Goal: Task Accomplishment & Management: Manage account settings

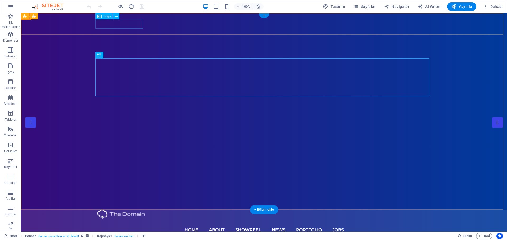
click at [114, 210] on div at bounding box center [264, 215] width 334 height 10
click at [121, 210] on div at bounding box center [264, 215] width 334 height 10
select select "px"
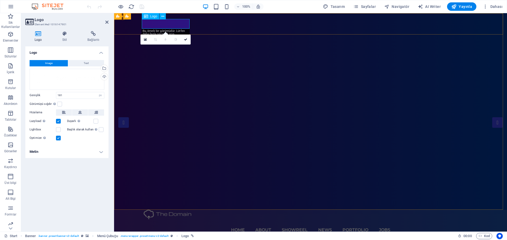
click at [161, 210] on div at bounding box center [311, 215] width 334 height 10
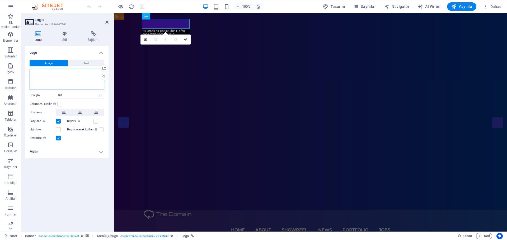
click at [42, 79] on div "Dosyaları buraya sürükleyin, dosyaları seçmek için tıklayın veya Dosyalardan ya…" at bounding box center [67, 79] width 75 height 21
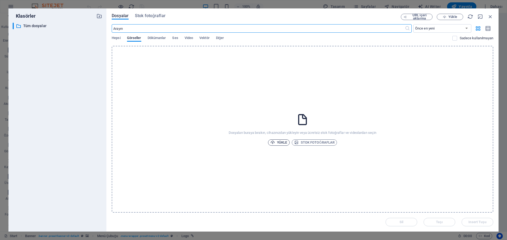
click at [281, 141] on span "Yükle" at bounding box center [278, 143] width 17 height 6
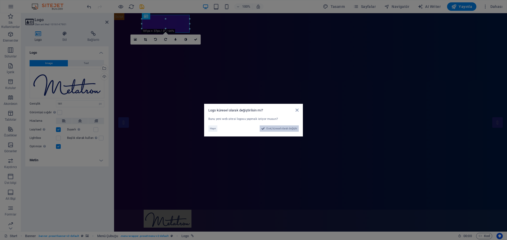
click at [290, 130] on span "Evet, küresel olarak değiştir" at bounding box center [281, 129] width 31 height 6
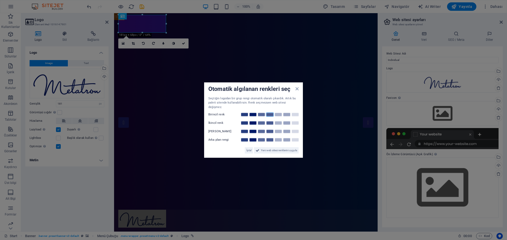
click at [267, 113] on link at bounding box center [270, 115] width 8 height 4
click at [269, 148] on span "Yeni web sitesi renklerini uygula" at bounding box center [279, 151] width 36 height 6
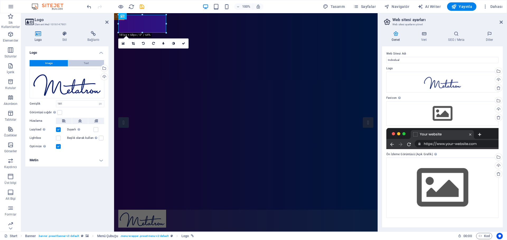
click at [82, 62] on button "Text" at bounding box center [86, 63] width 36 height 6
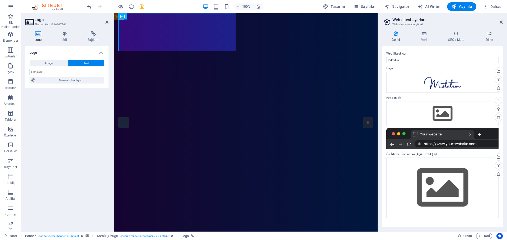
click at [72, 73] on input "text" at bounding box center [67, 72] width 75 height 6
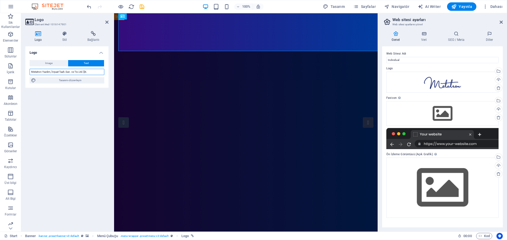
click at [59, 70] on input "Metatron Yazılım, İnşaat Taah.San. ve Tic.Ltd.Şti." at bounding box center [67, 72] width 75 height 6
drag, startPoint x: 60, startPoint y: 72, endPoint x: 97, endPoint y: 75, distance: 36.5
click at [97, 75] on input "Metatron Yazılım, İnşaat Taah.San. ve Tic.Ltd.Şti." at bounding box center [67, 72] width 75 height 6
click at [51, 72] on input "Metatron Yazılım, [GEOGRAPHIC_DATA]" at bounding box center [67, 72] width 75 height 6
type input "Metatron Yazılım ve İnşaat"
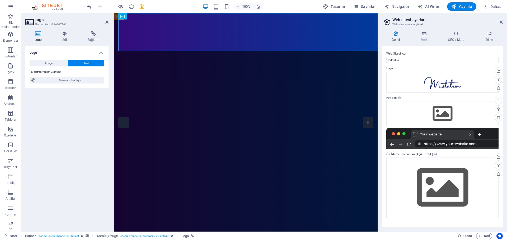
click at [72, 128] on div "Logo Image Text Dosyaları buraya sürükleyin, dosyaları seçmek için tıklayın vey…" at bounding box center [66, 136] width 83 height 181
drag, startPoint x: 539, startPoint y: 73, endPoint x: 372, endPoint y: 60, distance: 167.0
type input "Metatron Yazılım ve İnşaat"
click at [72, 72] on input "Metatron Yazılım ve İnşaat" at bounding box center [67, 72] width 75 height 6
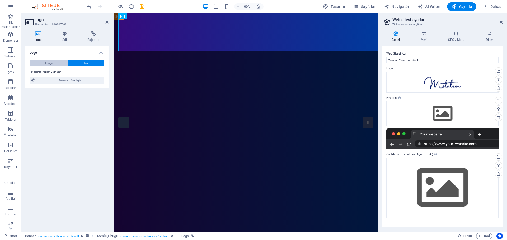
click at [52, 65] on span "Image" at bounding box center [48, 63] width 7 height 6
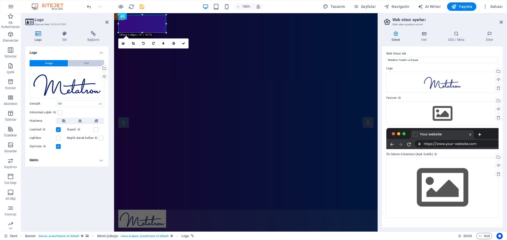
click at [78, 62] on button "Text" at bounding box center [86, 63] width 36 height 6
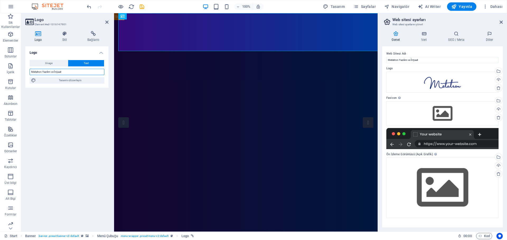
click at [81, 74] on input "Metatron Yazılım ve İnşaat" at bounding box center [67, 72] width 75 height 6
click at [78, 80] on span "Tasarımı düzenleyin" at bounding box center [69, 80] width 65 height 6
select select "px"
select select "300"
select select "px"
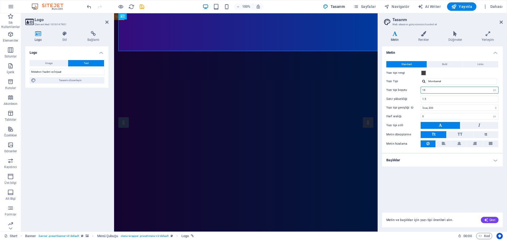
drag, startPoint x: 429, startPoint y: 92, endPoint x: 415, endPoint y: 90, distance: 14.4
click at [415, 90] on div "Yazı tipi boyutu 16 rem px" at bounding box center [442, 90] width 112 height 7
type input "12"
click at [442, 96] on input "1.5" at bounding box center [459, 99] width 77 height 6
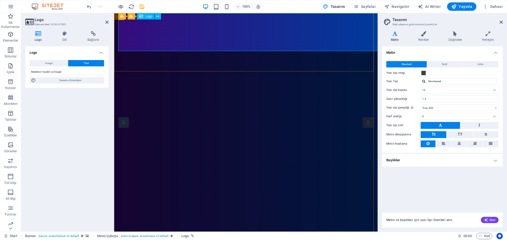
click at [161, 16] on div "Banner Menü Çubuğu Logo" at bounding box center [141, 16] width 46 height 7
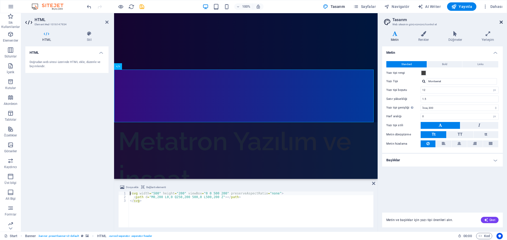
click at [502, 21] on icon at bounding box center [500, 22] width 3 height 4
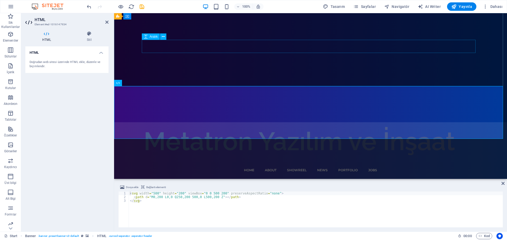
scroll to position [0, 0]
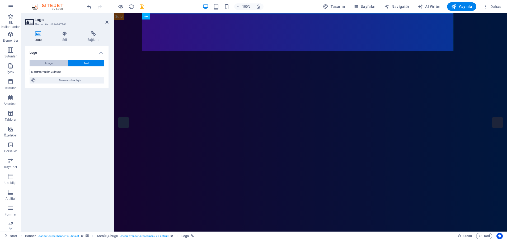
click at [48, 61] on span "Image" at bounding box center [48, 63] width 7 height 6
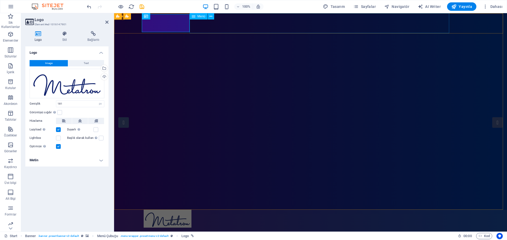
click at [223, 223] on nav "Home About Showreel News Portfolio jobs" at bounding box center [311, 238] width 334 height 20
select select
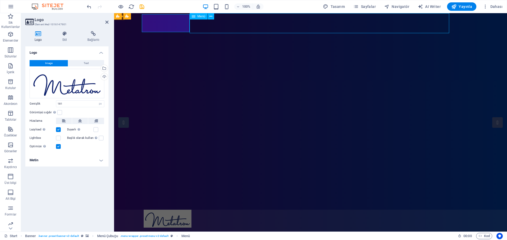
select select
select select "1"
select select
select select "2"
select select
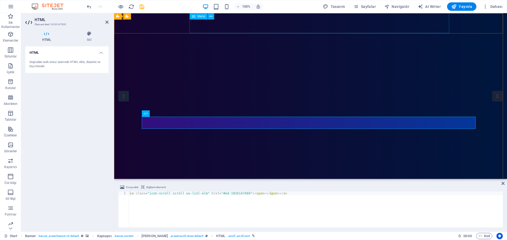
click at [261, 221] on nav "Home About Showreel News Portfolio jobs" at bounding box center [311, 231] width 334 height 20
select select
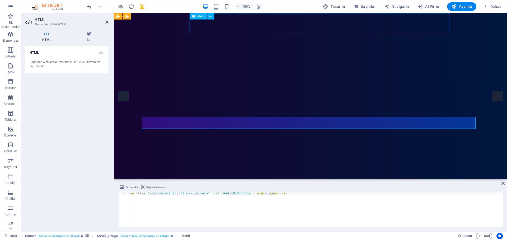
select select
select select "1"
select select
select select "2"
select select
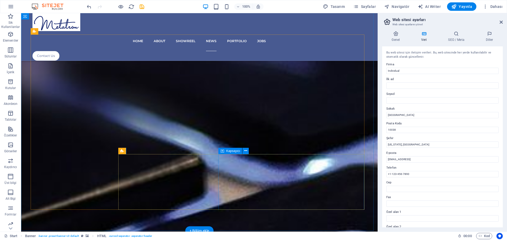
scroll to position [2371, 0]
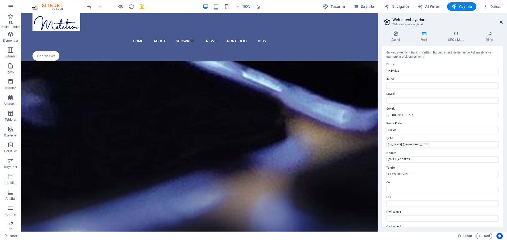
click at [502, 23] on icon at bounding box center [500, 22] width 3 height 4
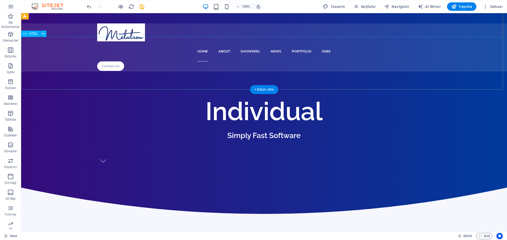
scroll to position [0, 0]
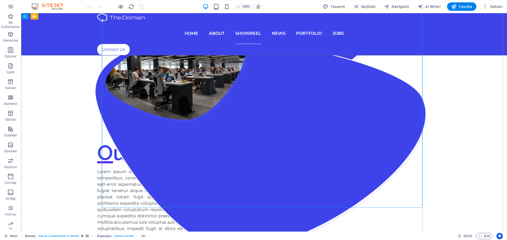
scroll to position [1161, 0]
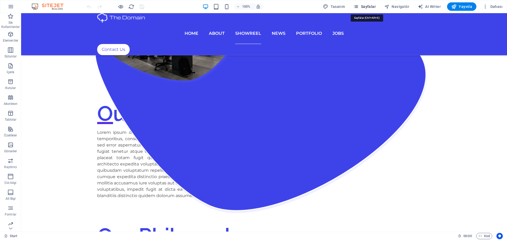
click at [366, 5] on span "Sayfalar" at bounding box center [364, 6] width 22 height 5
click at [338, 6] on span "Tasarım" at bounding box center [334, 6] width 22 height 5
select select "px"
select select "300"
select select "px"
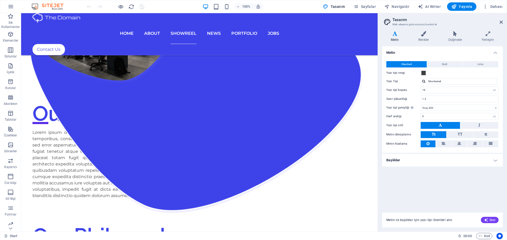
click at [367, 1] on div "100% Tasarım Sayfalar Navigatör AI Writer Yayınla Dahası" at bounding box center [253, 6] width 506 height 13
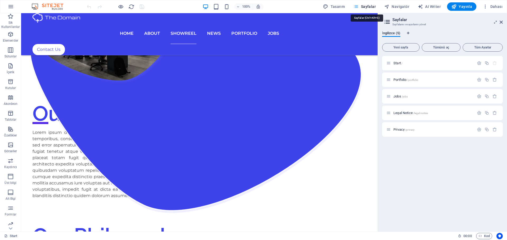
click at [370, 7] on span "Sayfalar" at bounding box center [364, 6] width 22 height 5
click at [494, 95] on icon "button" at bounding box center [494, 96] width 4 height 4
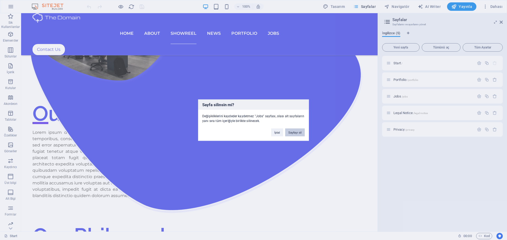
click at [296, 131] on button "Sayfayı sil" at bounding box center [295, 133] width 20 height 8
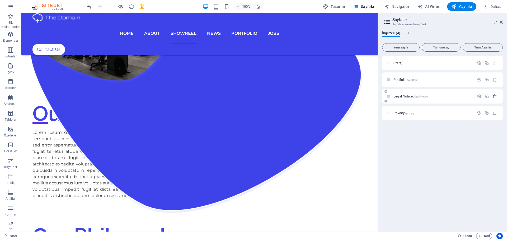
click at [494, 97] on icon "button" at bounding box center [494, 96] width 4 height 4
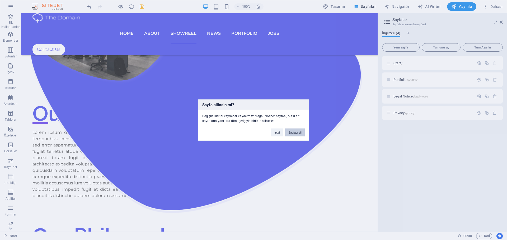
click at [303, 131] on button "Sayfayı sil" at bounding box center [295, 133] width 20 height 8
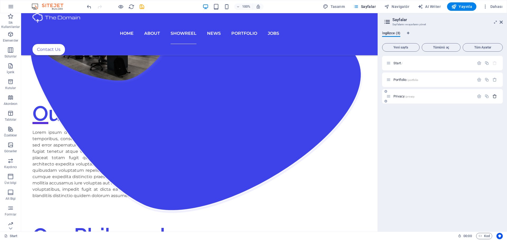
click at [494, 98] on icon "button" at bounding box center [494, 96] width 4 height 4
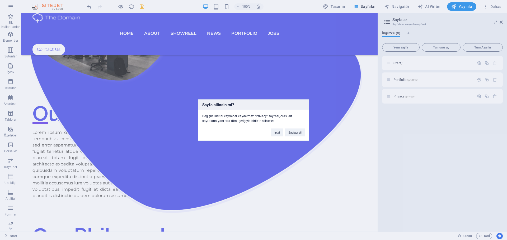
drag, startPoint x: 295, startPoint y: 132, endPoint x: 384, endPoint y: 92, distance: 97.9
click at [295, 132] on button "Sayfayı sil" at bounding box center [295, 133] width 20 height 8
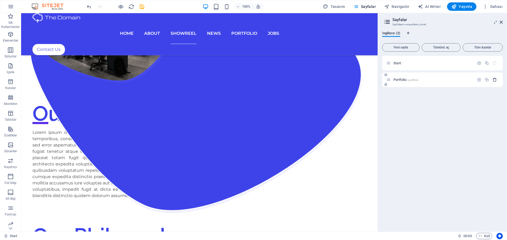
click at [493, 80] on icon "button" at bounding box center [494, 80] width 4 height 4
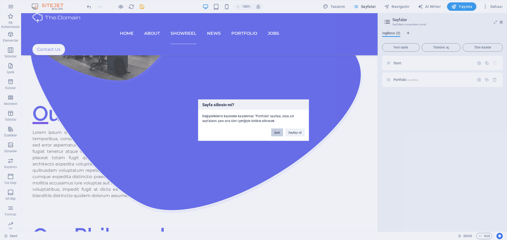
click at [278, 131] on button "İptal" at bounding box center [277, 133] width 12 height 8
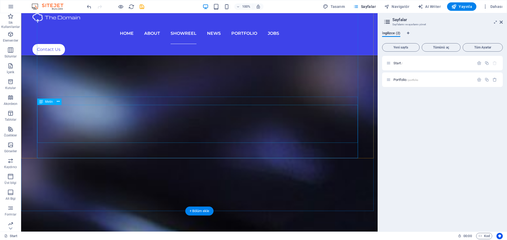
scroll to position [2296, 0]
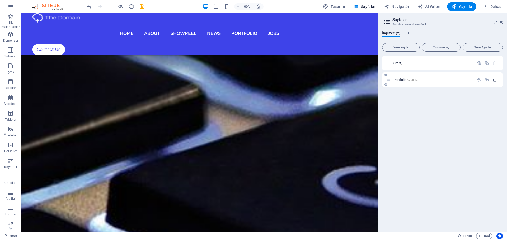
click at [494, 81] on icon "button" at bounding box center [494, 80] width 4 height 4
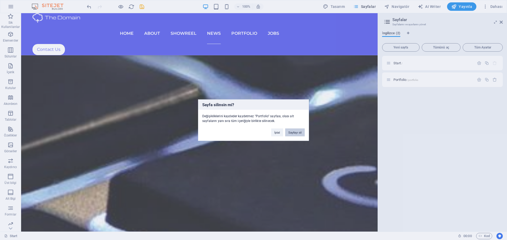
click at [298, 131] on button "Sayfayı sil" at bounding box center [295, 133] width 20 height 8
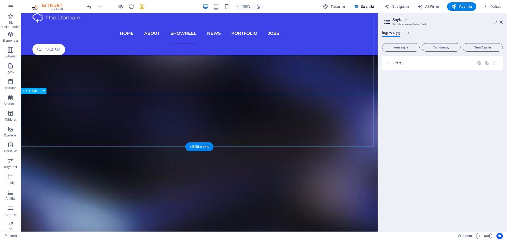
scroll to position [1768, 0]
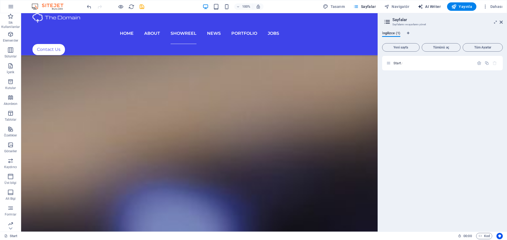
click at [433, 8] on span "AI Writer" at bounding box center [429, 6] width 23 height 5
select select "English"
